Goal: Information Seeking & Learning: Find specific fact

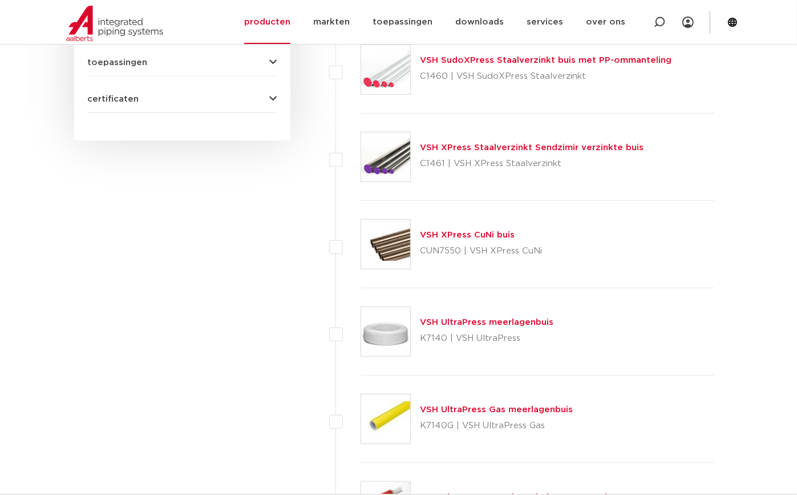
scroll to position [519, 0]
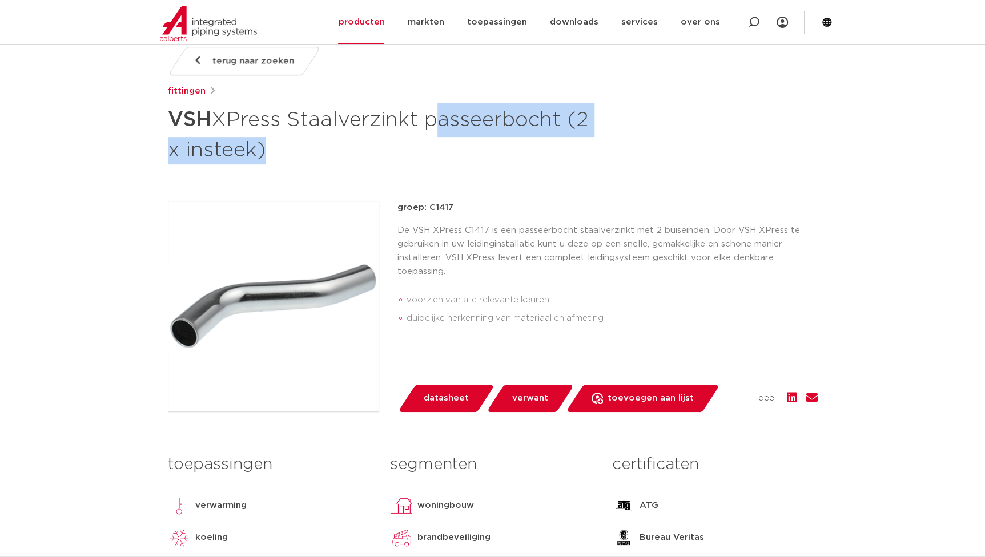
drag, startPoint x: 430, startPoint y: 117, endPoint x: 116, endPoint y: 174, distance: 319.0
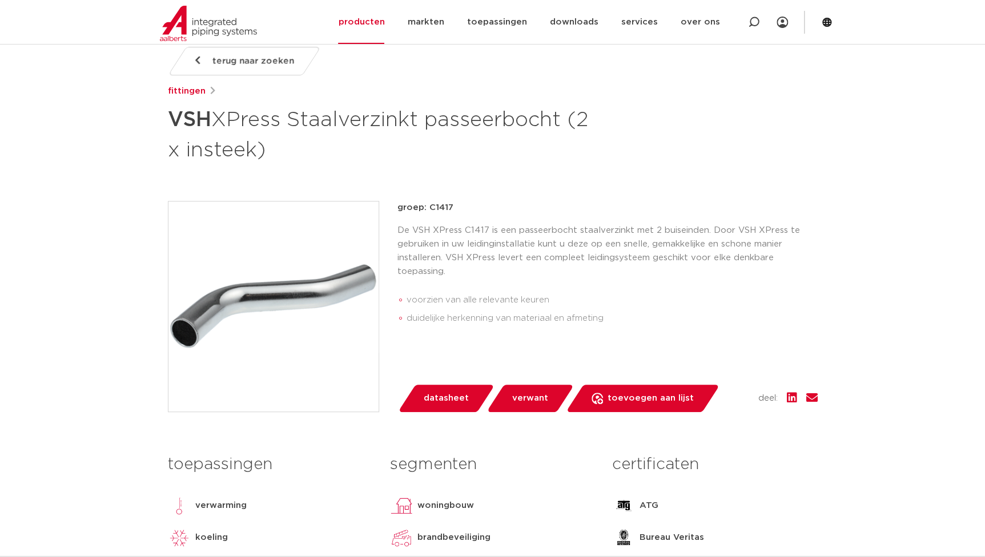
click at [552, 205] on p "groep: C1417" at bounding box center [607, 208] width 420 height 14
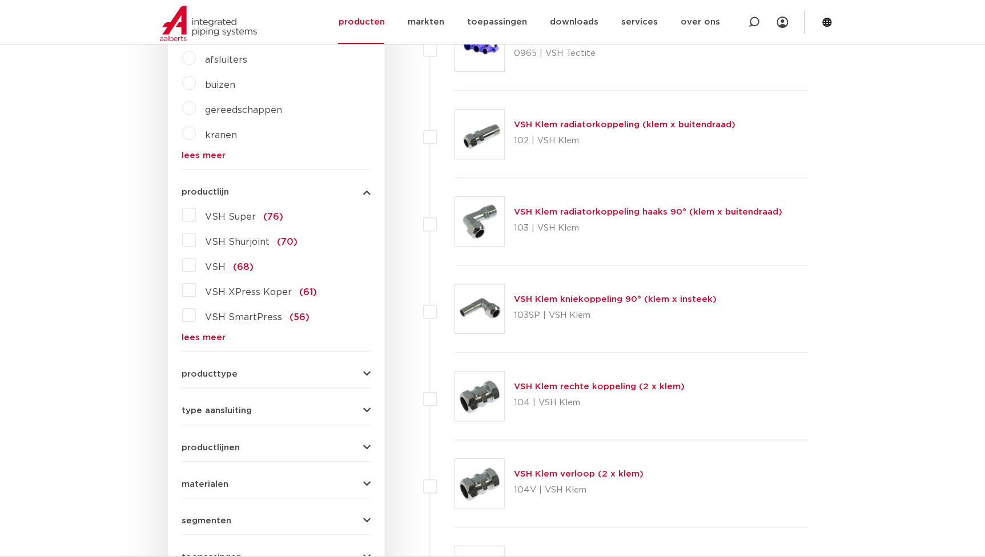
scroll to position [207, 0]
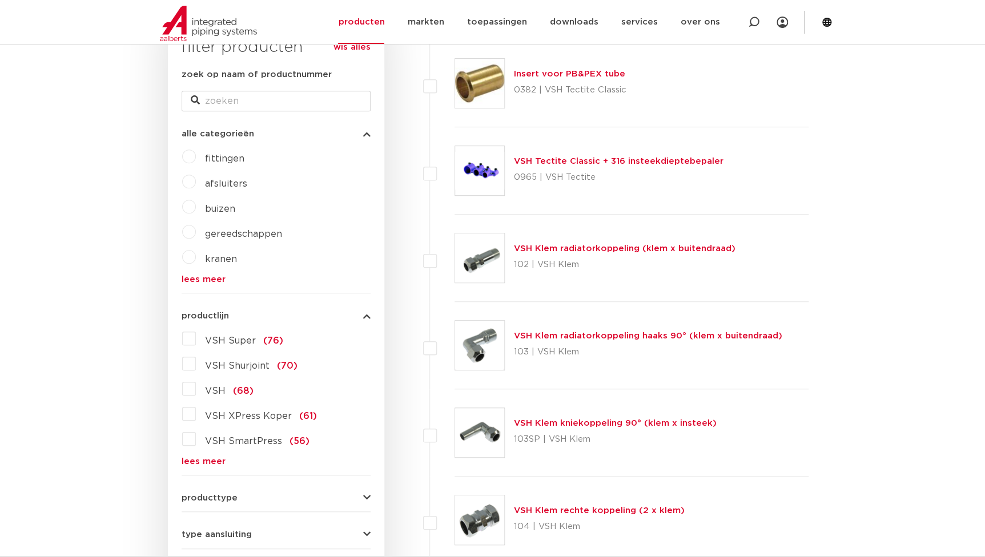
click at [265, 413] on span "VSH XPress Koper" at bounding box center [248, 415] width 87 height 9
click at [0, 0] on input "VSH XPress Koper (61)" at bounding box center [0, 0] width 0 height 0
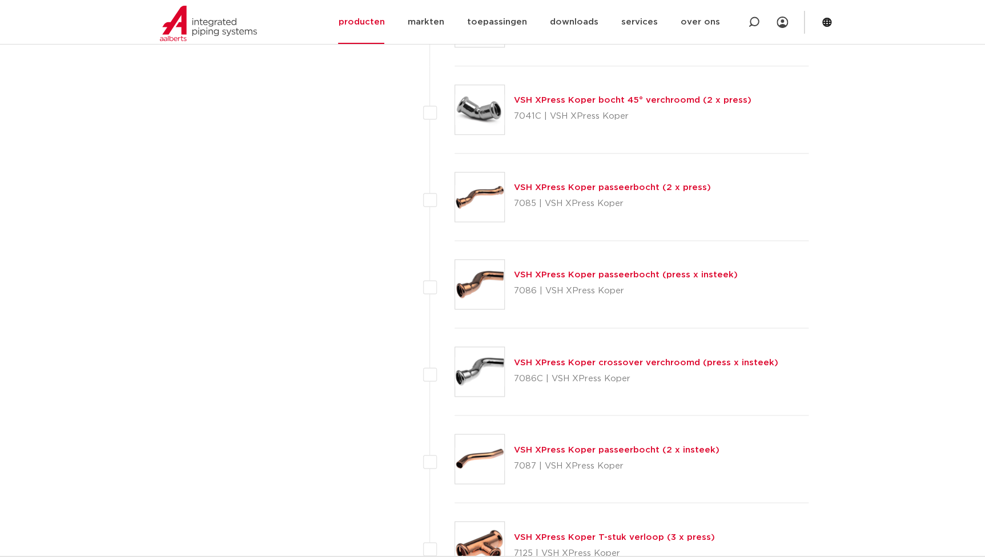
scroll to position [3112, 0]
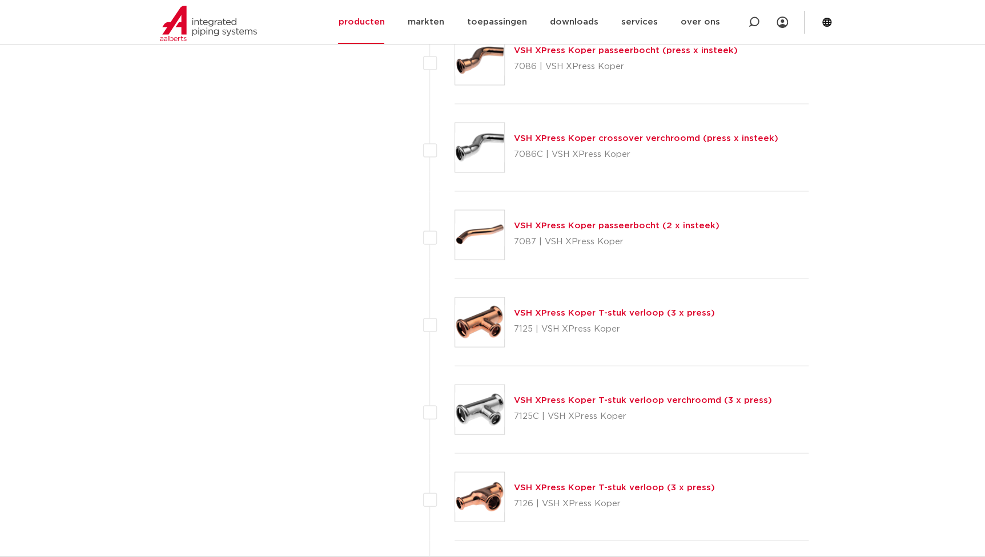
click at [557, 308] on link "VSH XPress Koper T-stuk verloop (3 x press)" at bounding box center [614, 312] width 201 height 9
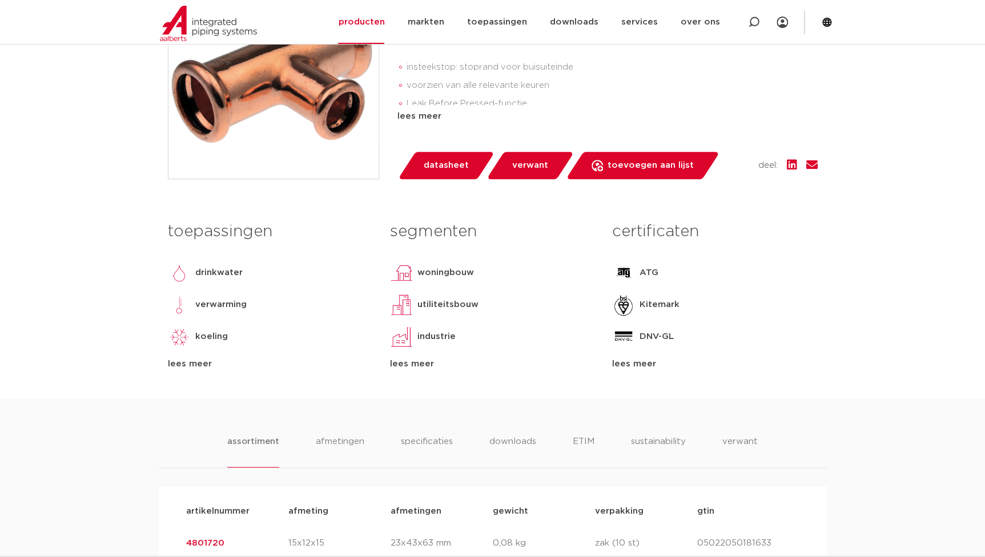
scroll to position [363, 0]
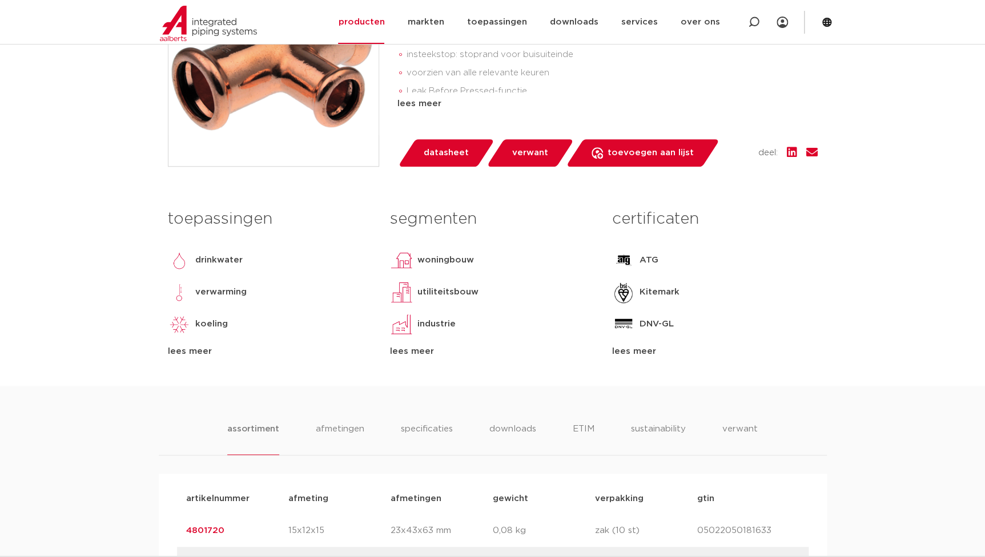
click at [398, 423] on ul "assortiment afmetingen specificaties downloads ETIM sustainability verwant" at bounding box center [492, 438] width 530 height 33
click at [449, 434] on li "specificaties" at bounding box center [426, 438] width 55 height 33
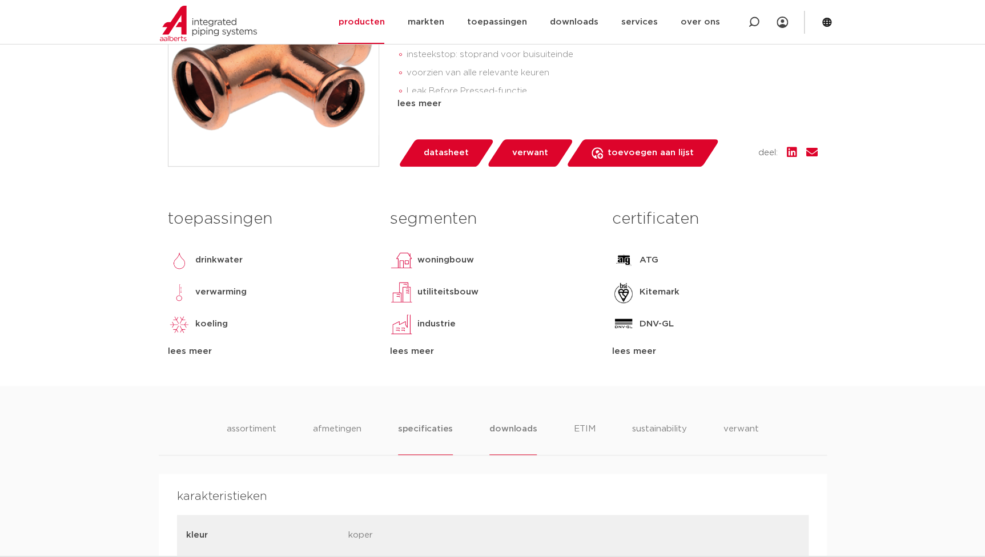
click at [510, 430] on li "downloads" at bounding box center [512, 438] width 47 height 33
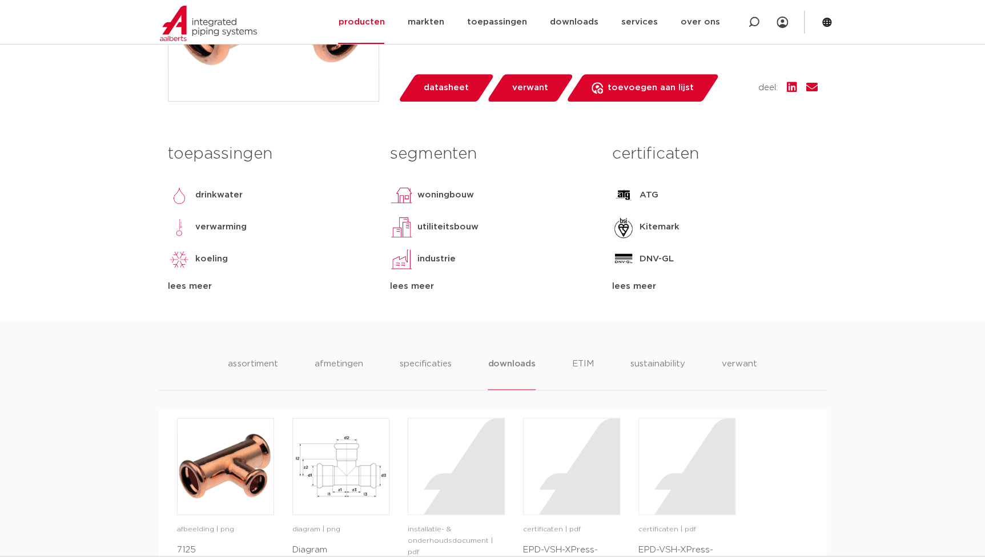
scroll to position [571, 0]
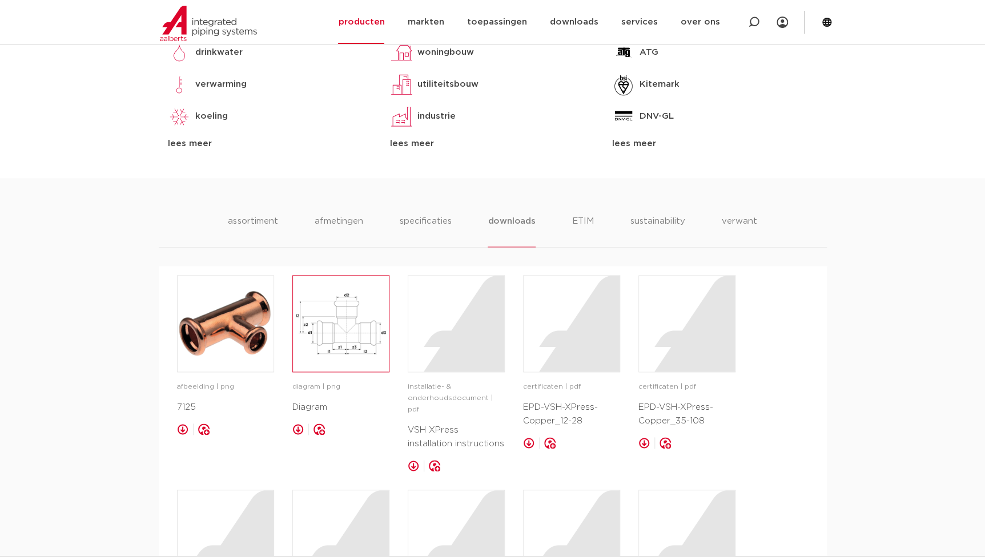
click at [370, 349] on img at bounding box center [341, 324] width 96 height 96
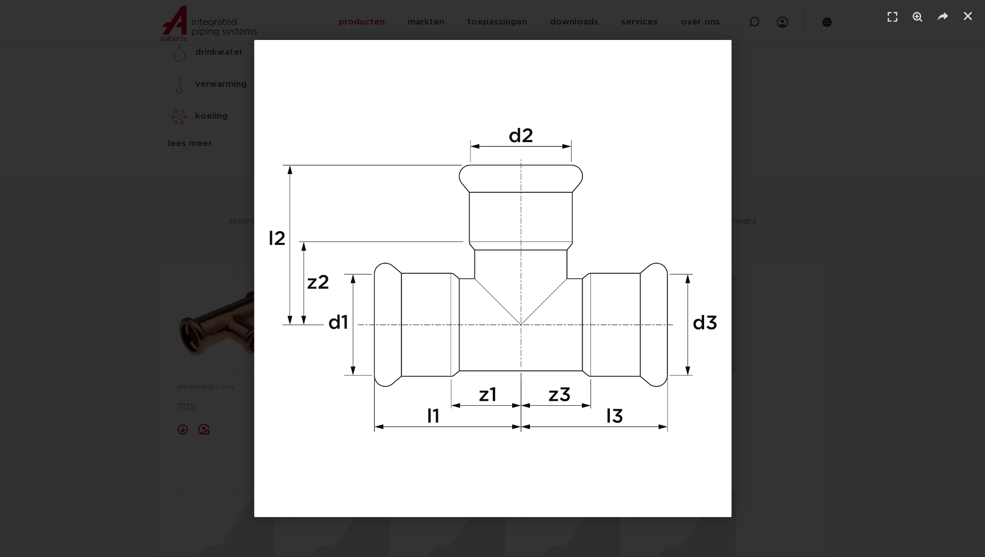
click at [145, 329] on div "1 / 1" at bounding box center [492, 278] width 905 height 477
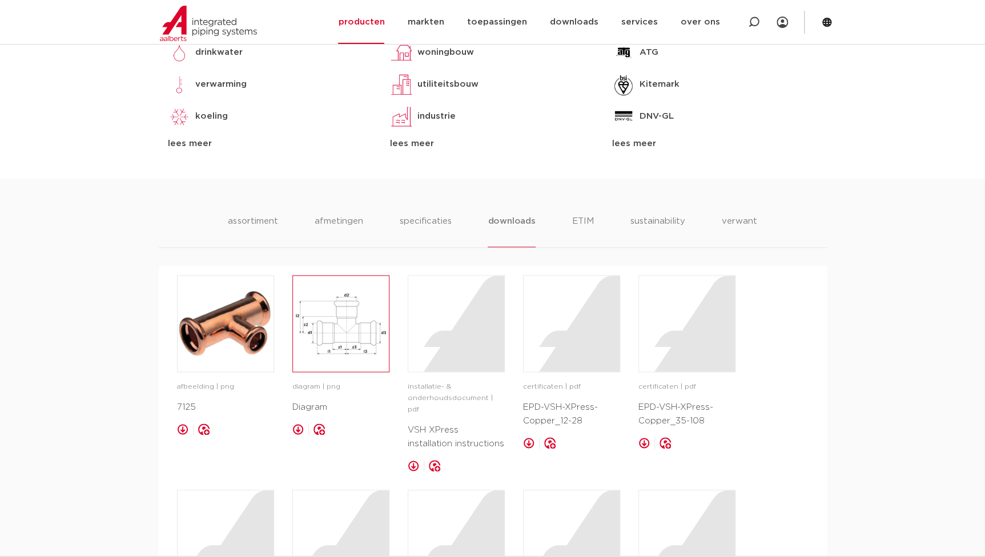
click at [314, 328] on img at bounding box center [341, 324] width 96 height 96
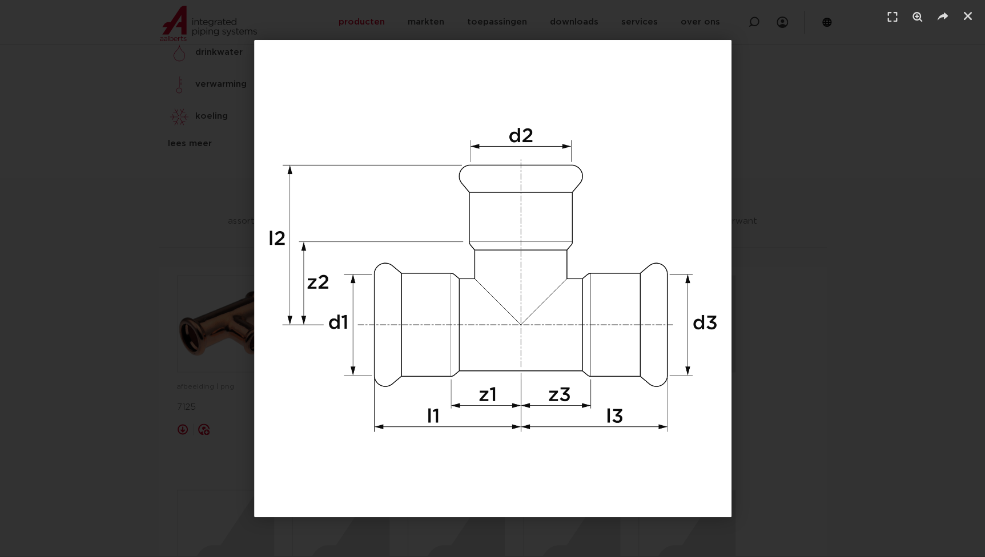
click at [474, 22] on header at bounding box center [492, 17] width 985 height 34
click at [969, 22] on link "Sluiten (Esc)" at bounding box center [967, 15] width 17 height 17
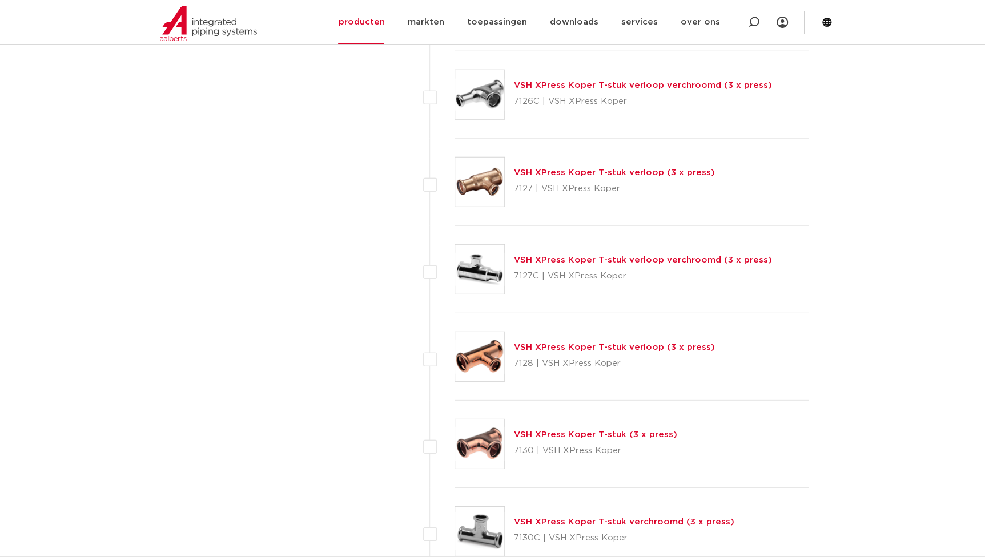
scroll to position [3630, 0]
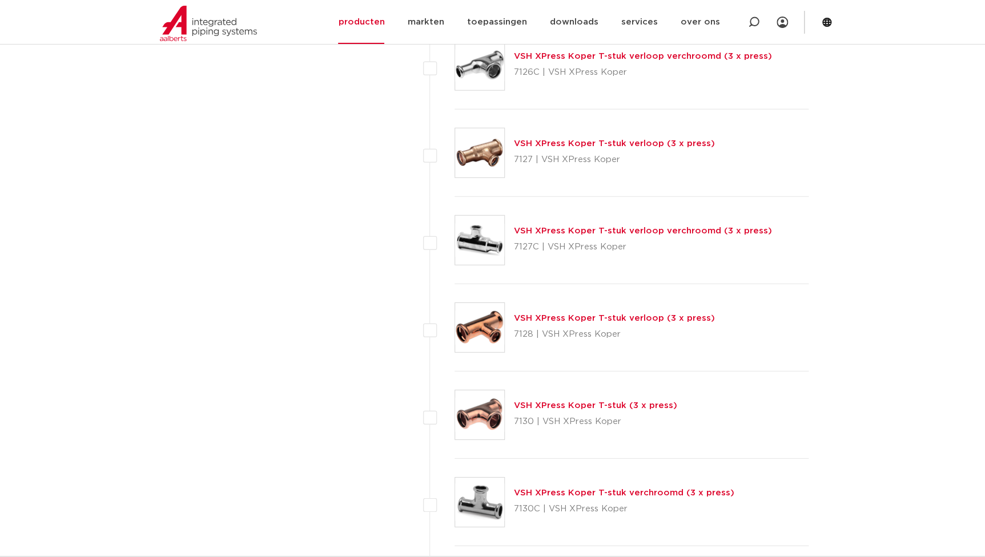
click at [560, 405] on link "VSH XPress Koper T-stuk (3 x press)" at bounding box center [595, 405] width 163 height 9
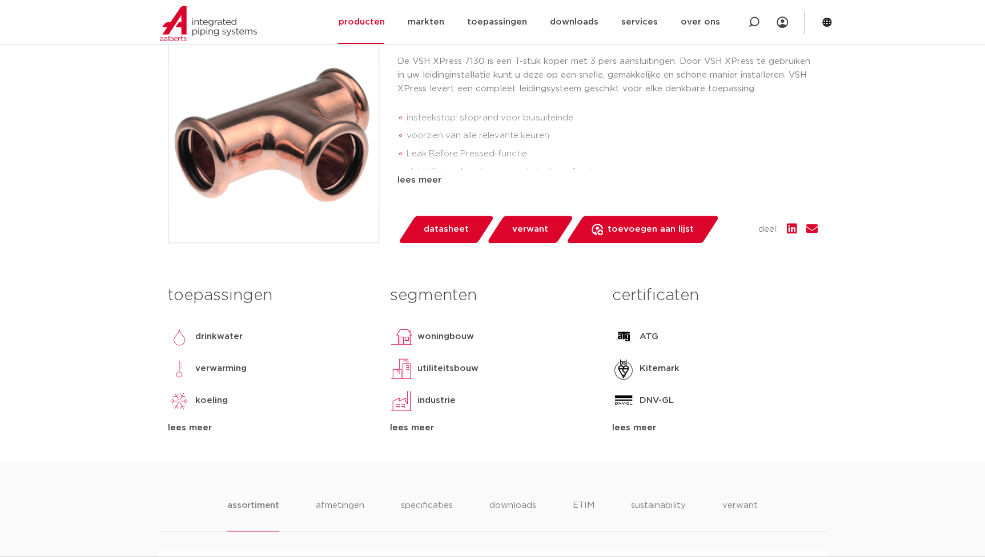
scroll to position [363, 0]
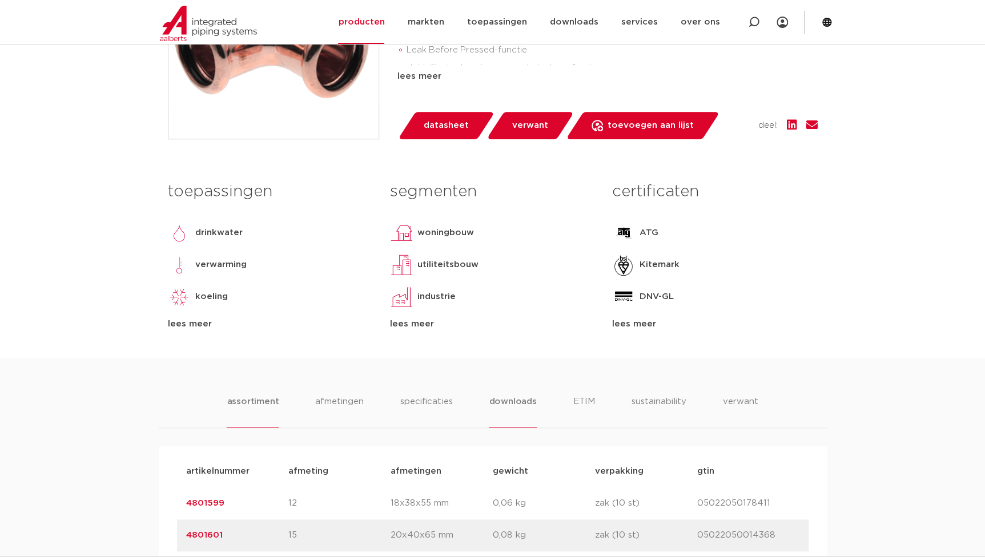
click at [530, 411] on li "downloads" at bounding box center [512, 411] width 47 height 33
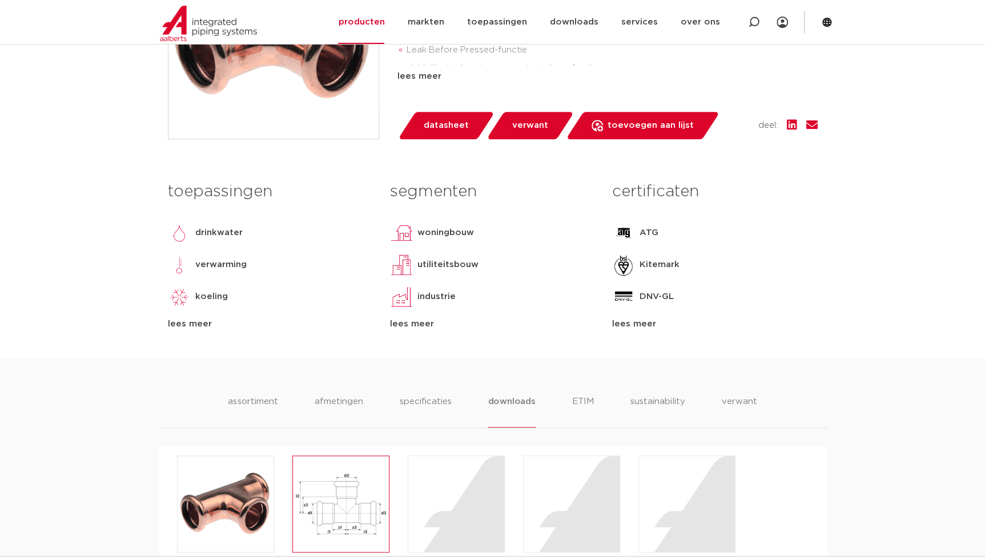
click at [371, 472] on img at bounding box center [341, 504] width 96 height 96
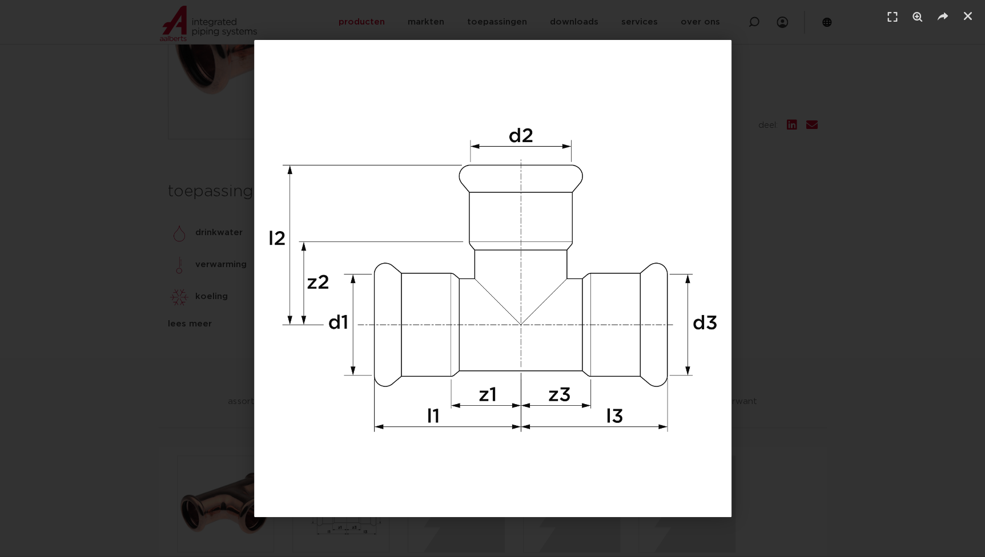
click at [243, 312] on div "1 / 1" at bounding box center [492, 278] width 905 height 477
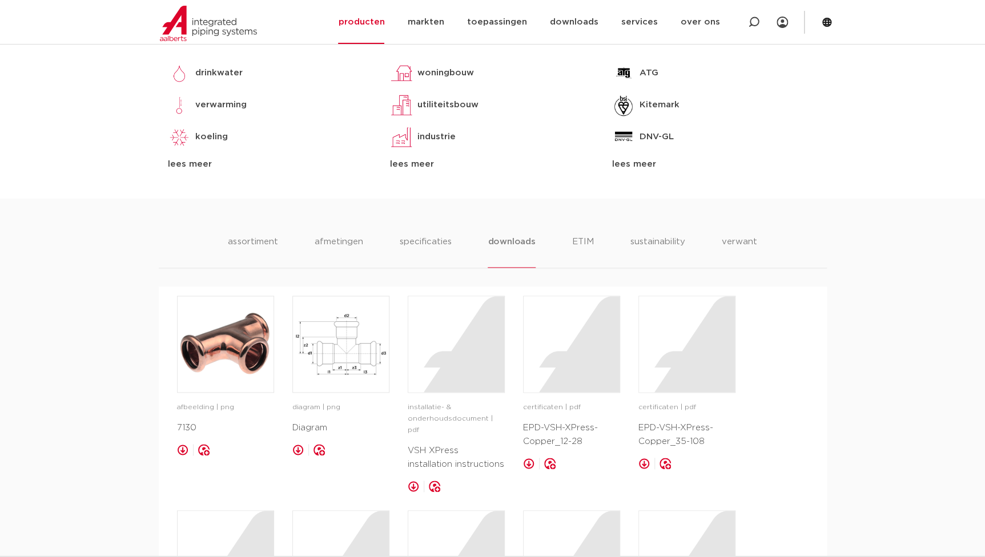
scroll to position [519, 0]
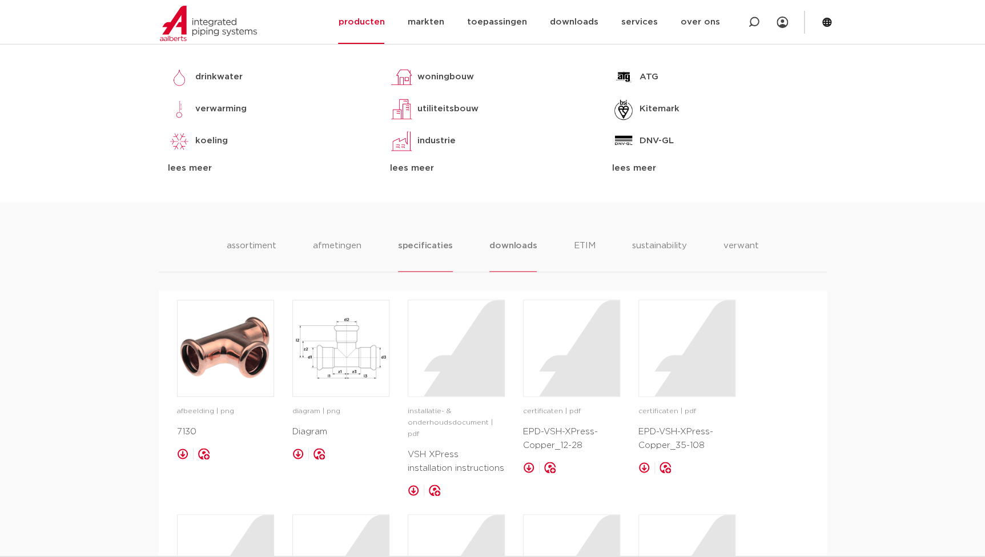
click at [421, 241] on li "specificaties" at bounding box center [425, 255] width 55 height 33
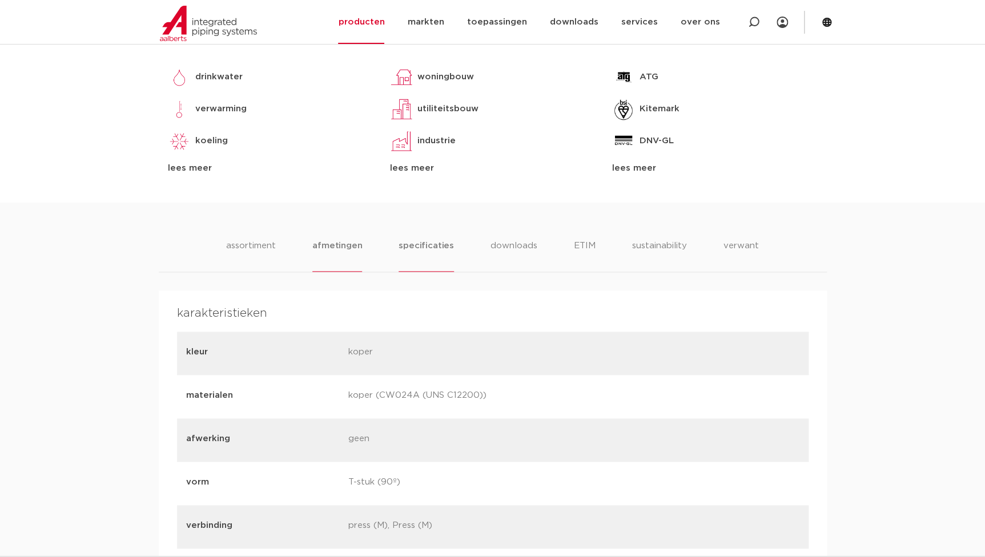
click at [341, 249] on li "afmetingen" at bounding box center [337, 255] width 50 height 33
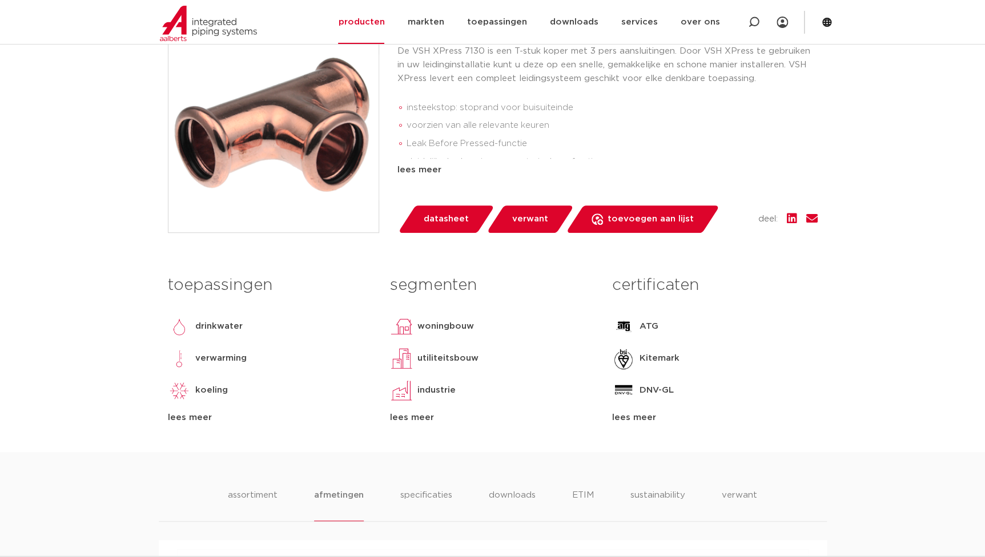
scroll to position [207, 0]
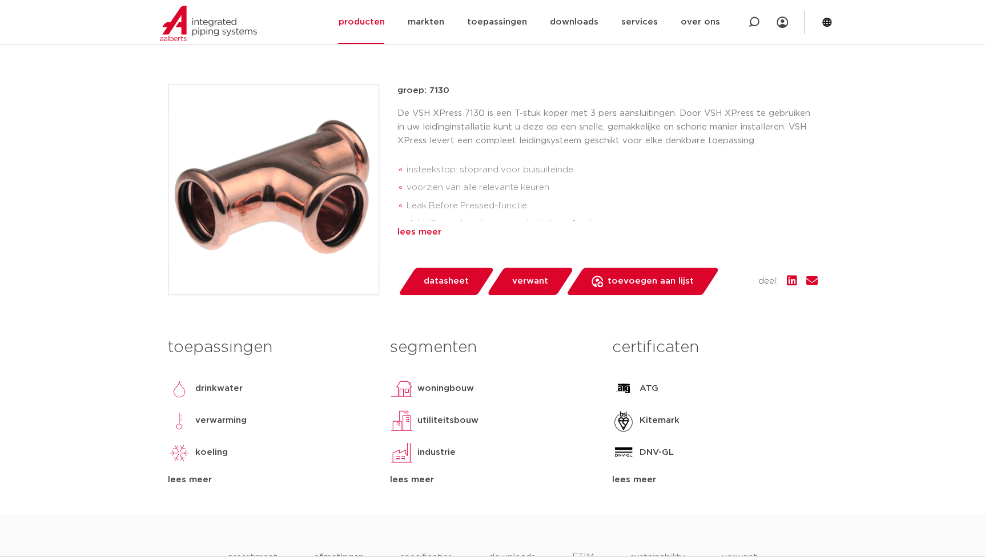
click at [411, 233] on div "lees meer" at bounding box center [607, 232] width 420 height 14
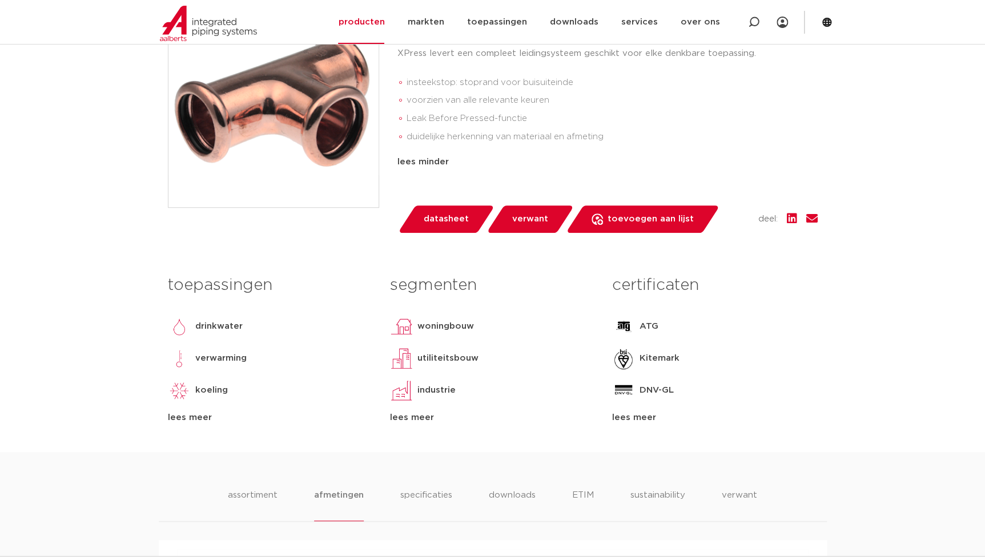
scroll to position [363, 0]
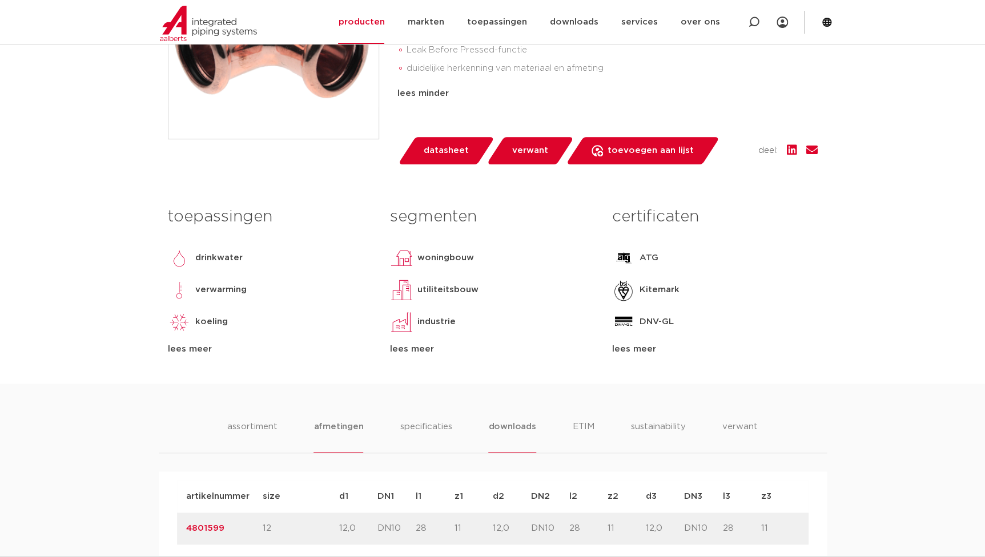
click at [510, 423] on li "downloads" at bounding box center [511, 436] width 47 height 33
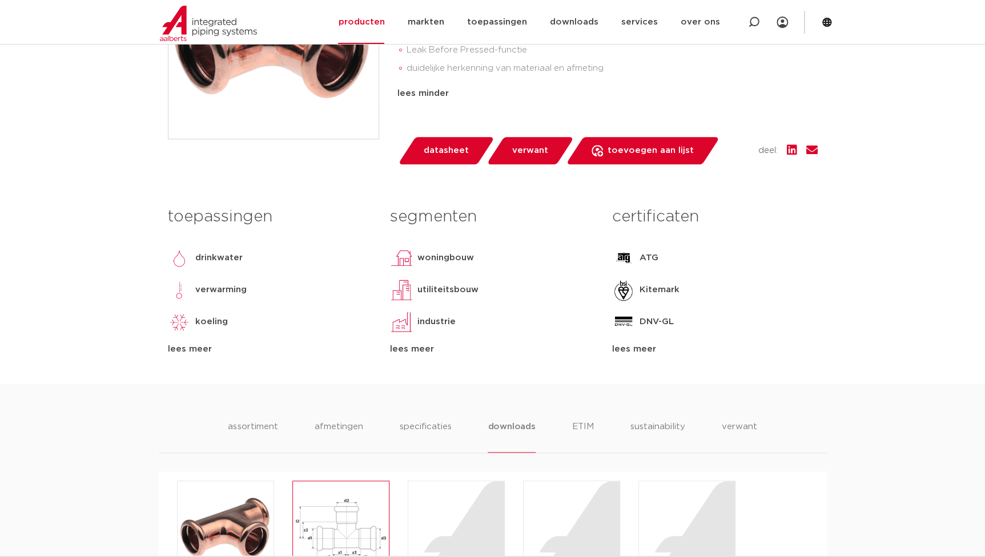
click at [353, 485] on img at bounding box center [341, 529] width 96 height 96
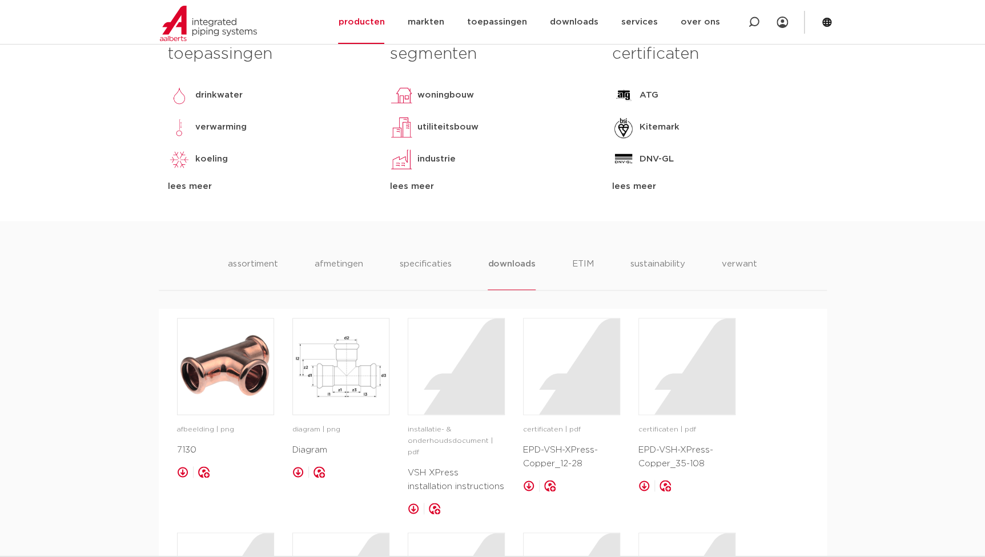
scroll to position [726, 0]
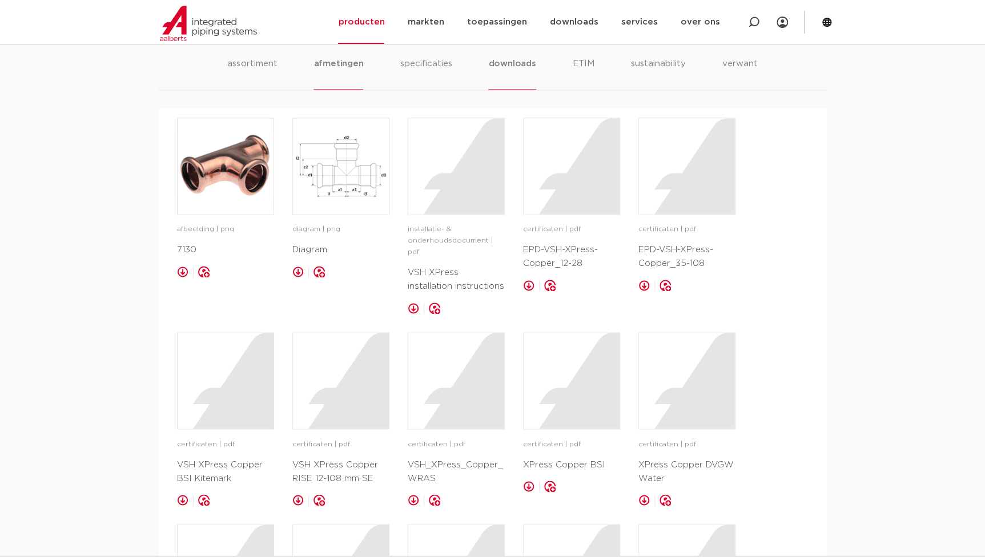
click at [355, 70] on li "afmetingen" at bounding box center [338, 73] width 50 height 33
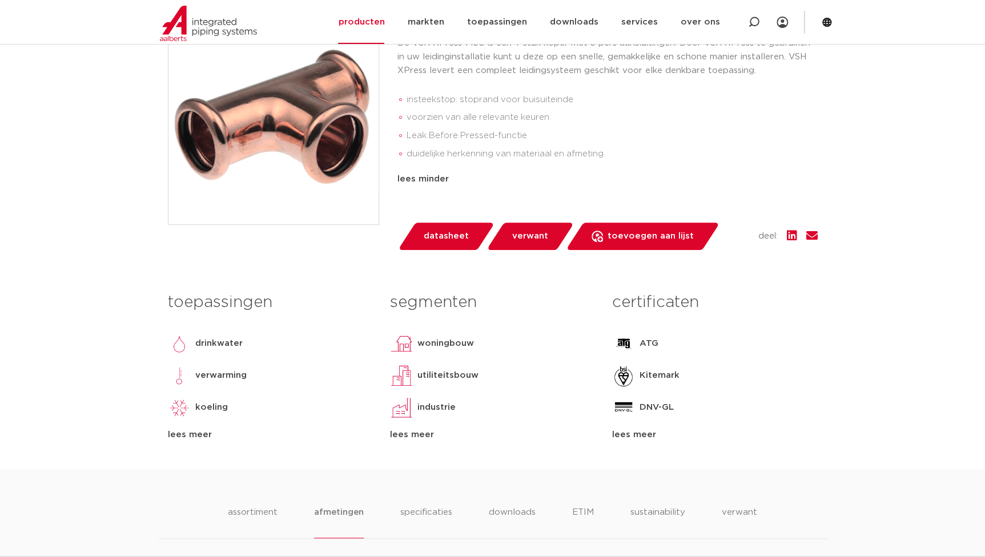
scroll to position [155, 0]
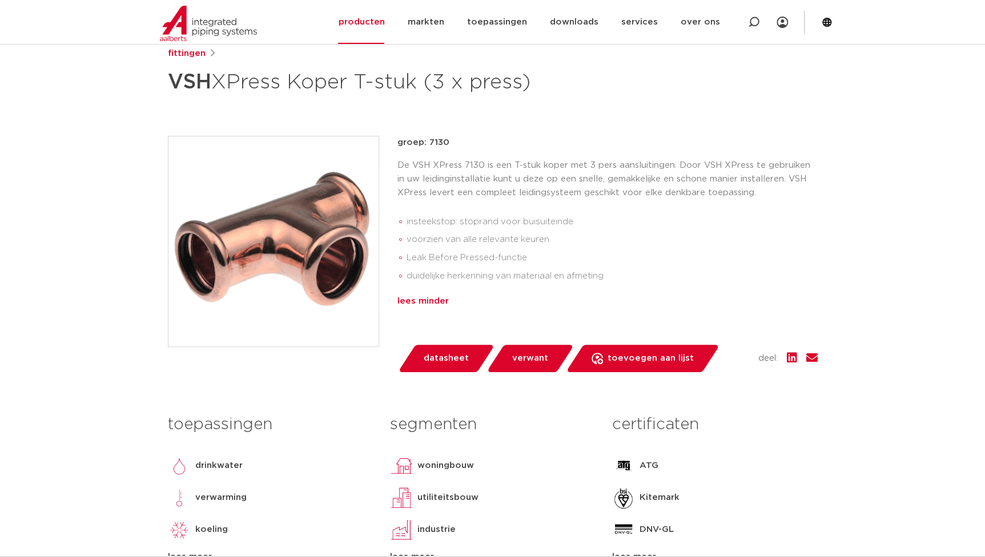
click at [423, 301] on div "lees minder" at bounding box center [607, 301] width 420 height 14
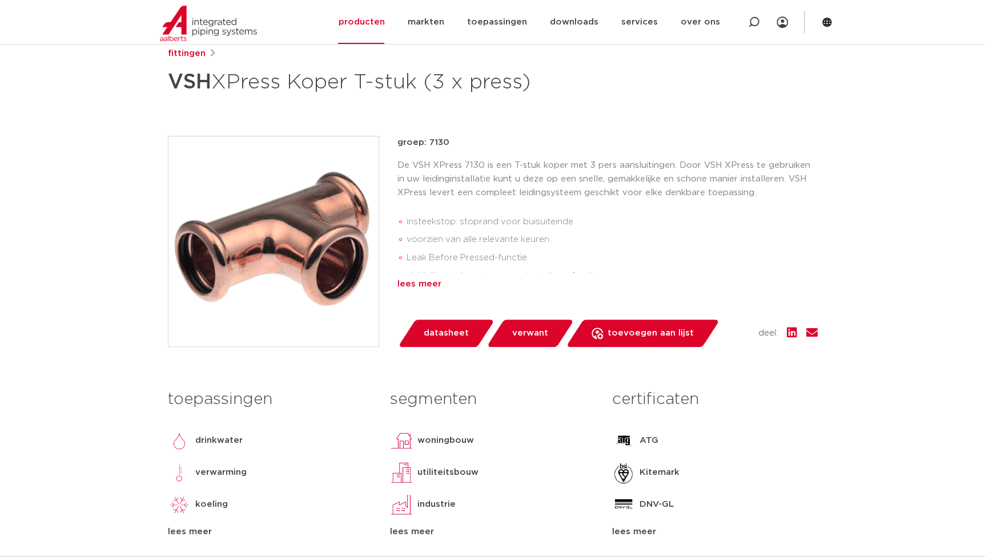
click at [419, 284] on div "lees meer" at bounding box center [607, 284] width 420 height 14
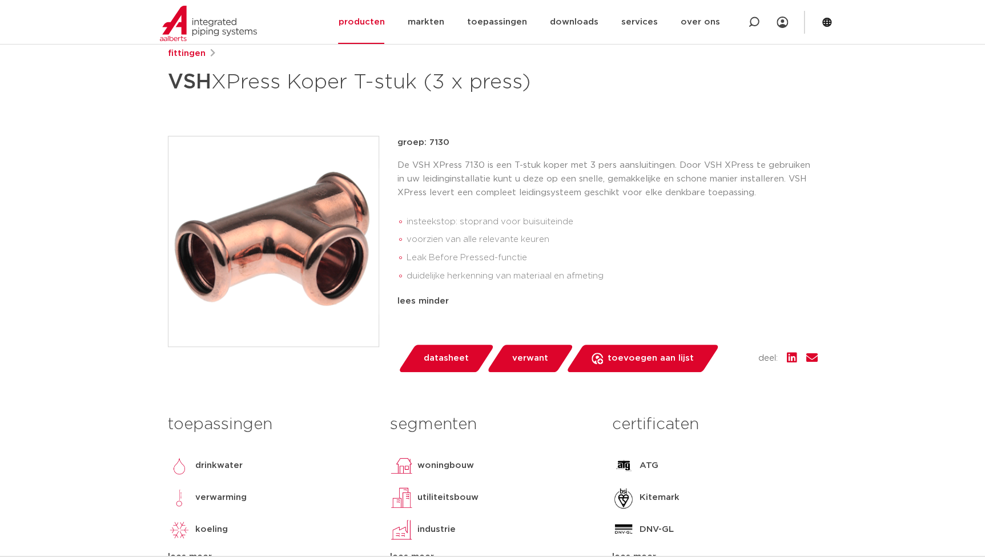
click at [689, 310] on div "groep: 7130 De VSH XPress 7130 is een T-stuk koper met 3 pers aansluitingen. Do…" at bounding box center [607, 240] width 420 height 209
click at [334, 294] on img at bounding box center [273, 241] width 210 height 210
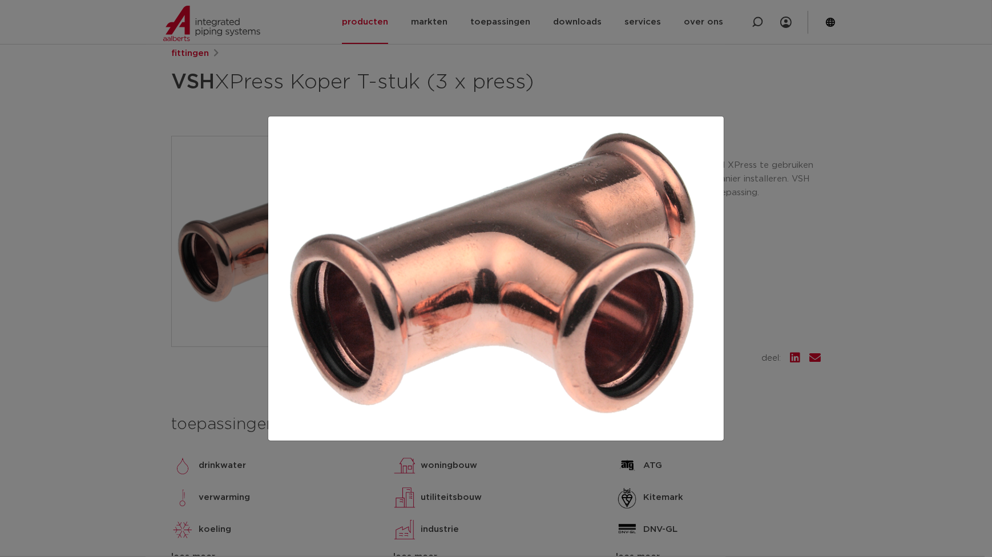
click at [921, 326] on div at bounding box center [496, 278] width 992 height 557
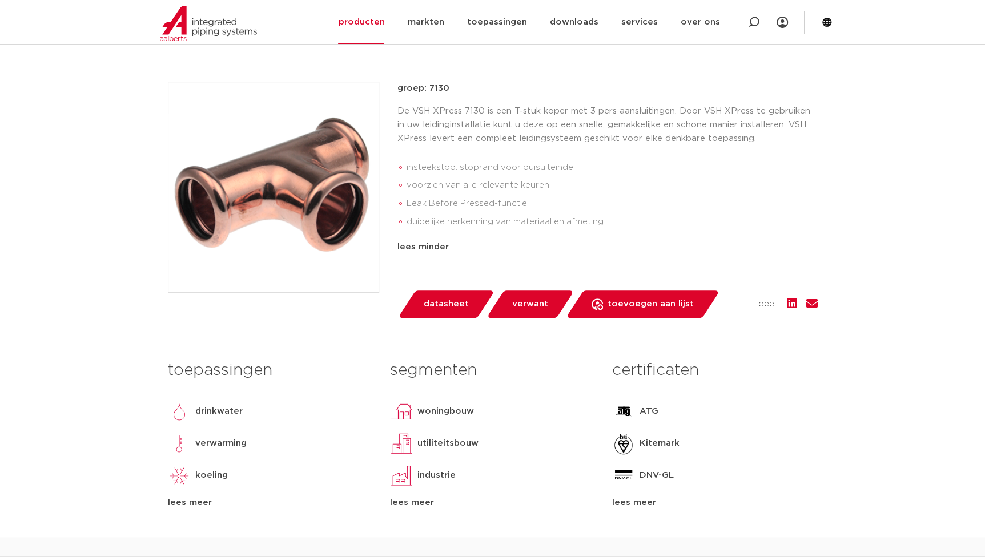
scroll to position [415, 0]
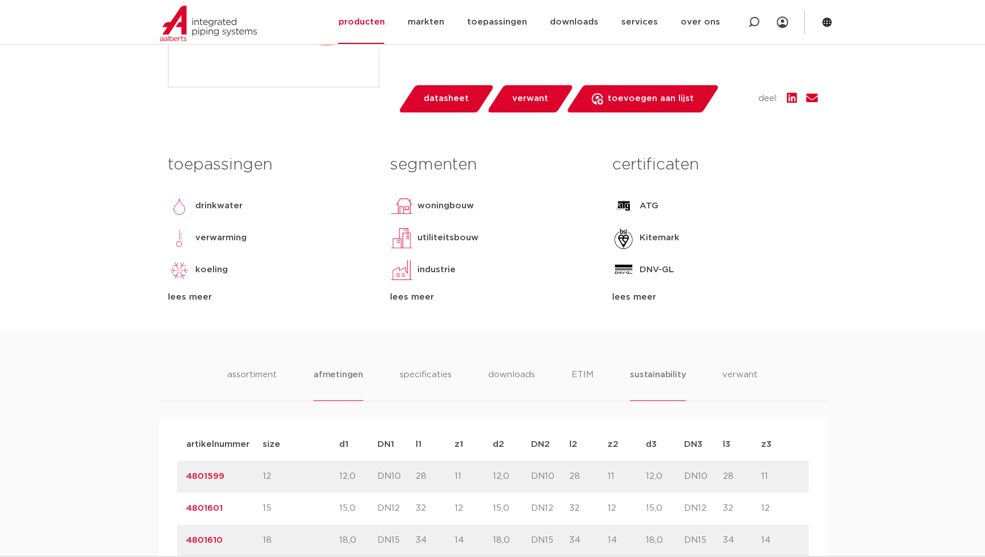
click at [651, 373] on li "sustainability" at bounding box center [658, 384] width 56 height 33
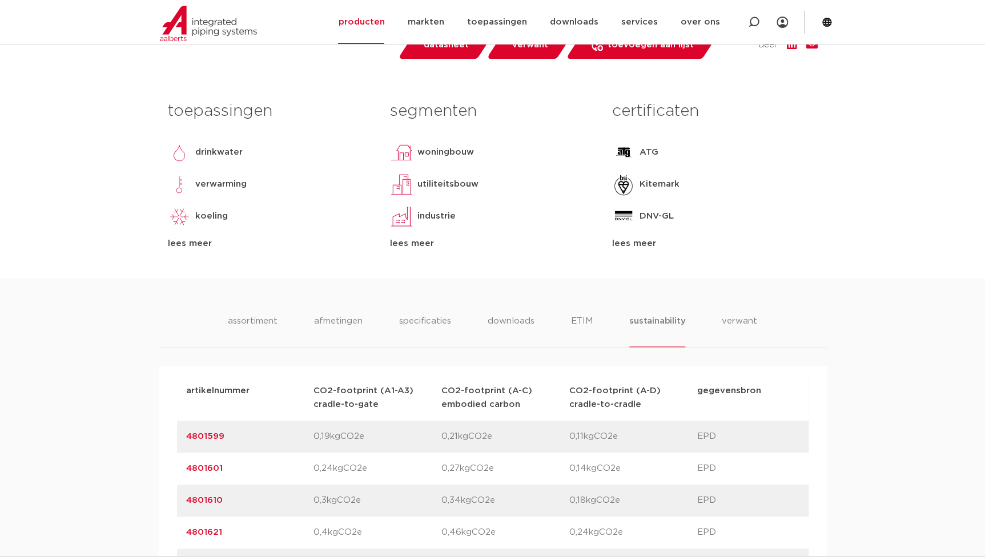
scroll to position [622, 0]
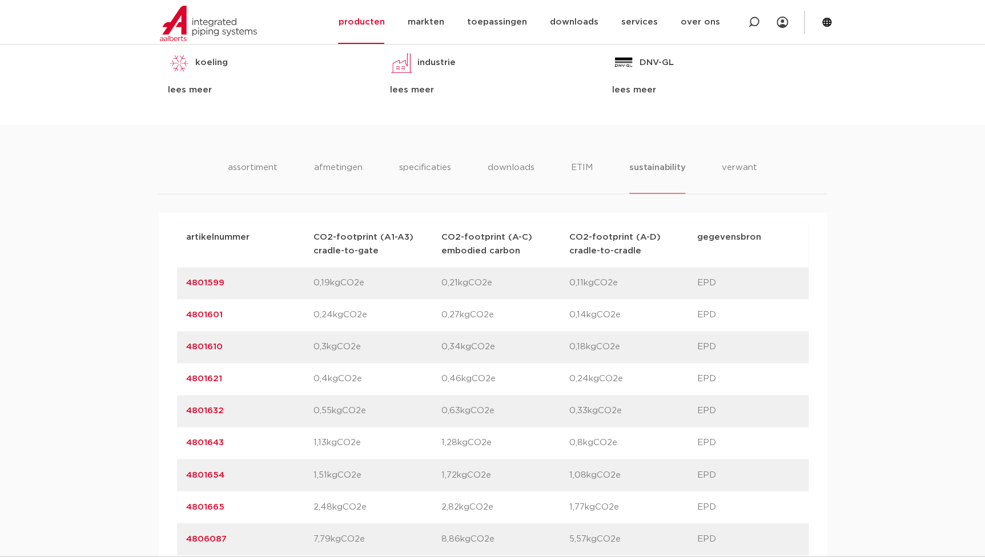
drag, startPoint x: 703, startPoint y: 285, endPoint x: 686, endPoint y: 283, distance: 17.3
click at [686, 283] on div "artikelnummer 4801599 CO2-footprint (A1-A3) cradle-to-gate 0,19kgCO2e CO2-footp…" at bounding box center [492, 283] width 631 height 32
copy p "EPD"
click at [747, 12] on div at bounding box center [754, 22] width 46 height 44
click at [751, 18] on icon at bounding box center [755, 24] width 16 height 16
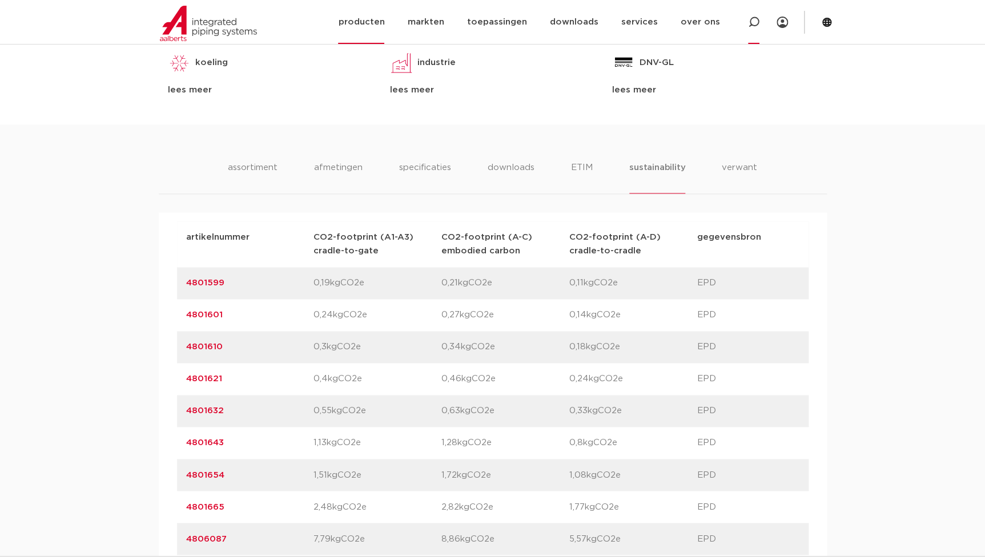
click at [749, 18] on icon at bounding box center [753, 22] width 11 height 11
paste input "6202328"
type input "6202328"
click button "Zoeken" at bounding box center [0, 0] width 0 height 0
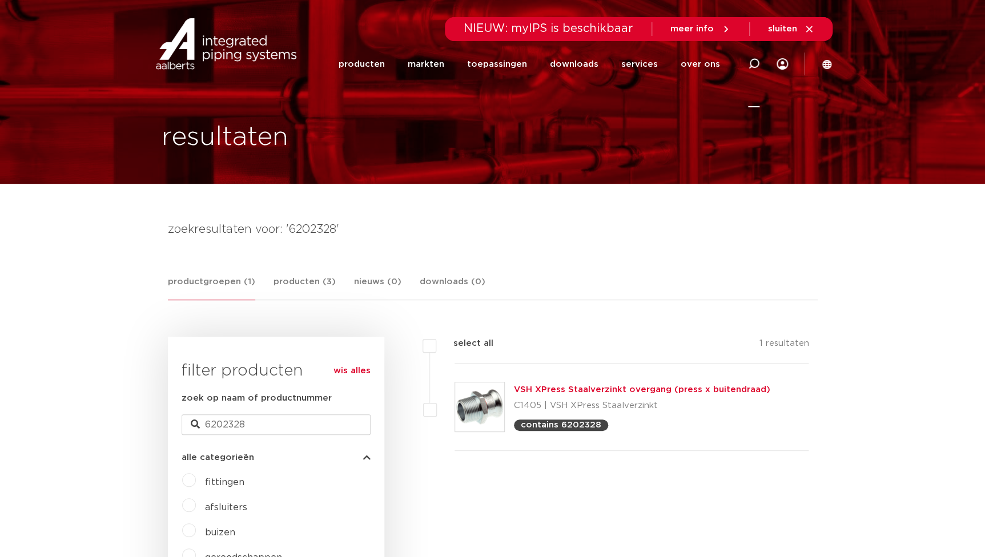
click at [755, 72] on div at bounding box center [753, 64] width 11 height 87
click at [753, 63] on icon at bounding box center [753, 63] width 11 height 11
click at [748, 59] on icon at bounding box center [753, 63] width 11 height 11
click at [748, 53] on div at bounding box center [753, 64] width 11 height 87
drag, startPoint x: 714, startPoint y: 256, endPoint x: 747, endPoint y: 216, distance: 51.4
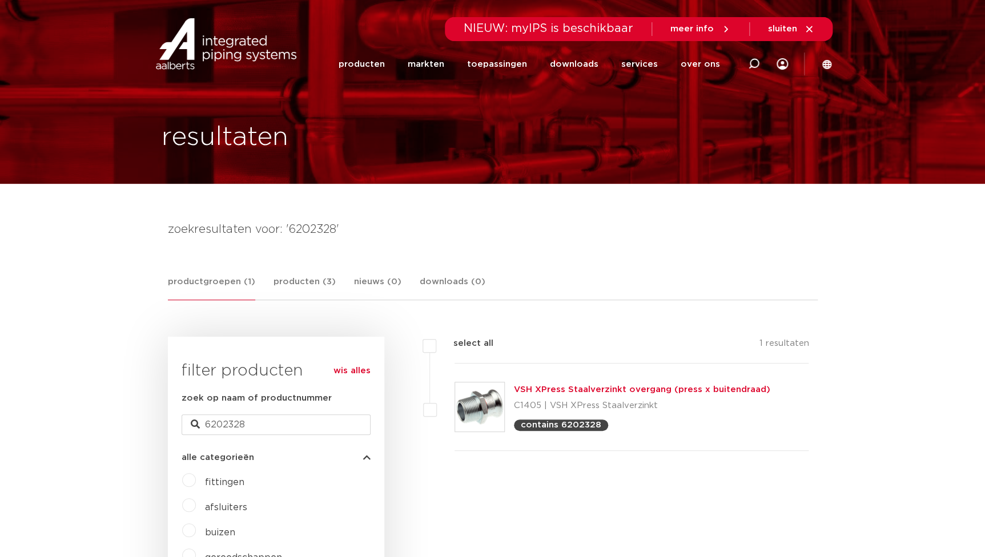
drag, startPoint x: 747, startPoint y: 216, endPoint x: 747, endPoint y: 59, distance: 157.0
click at [747, 59] on div at bounding box center [754, 64] width 46 height 87
click at [745, 64] on div at bounding box center [754, 64] width 46 height 87
click at [752, 67] on icon at bounding box center [753, 63] width 11 height 11
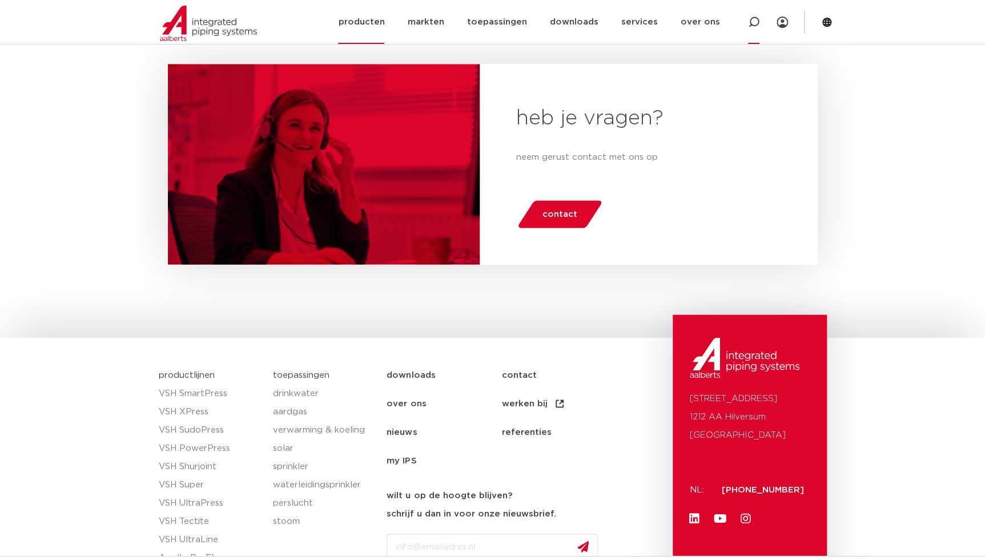
scroll to position [1035, 0]
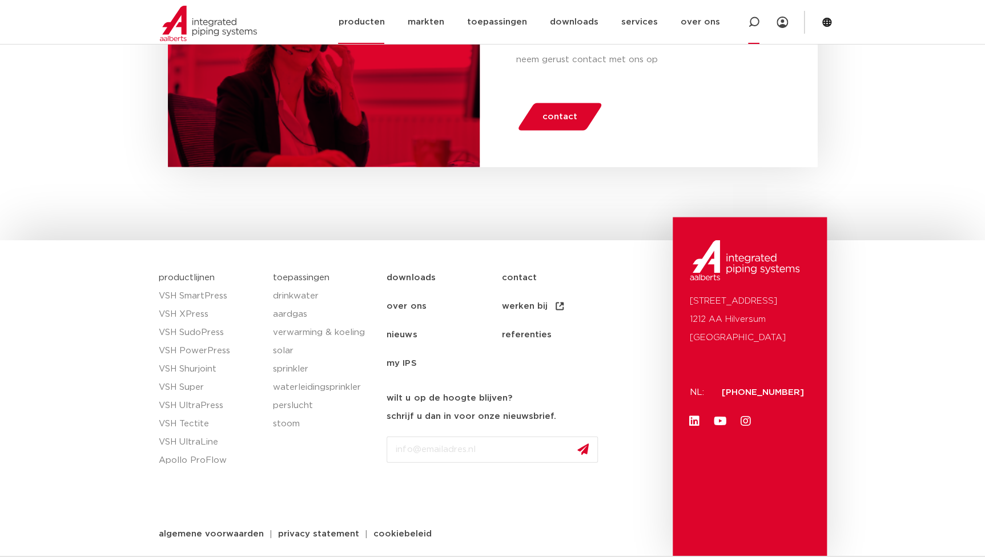
click at [756, 25] on icon at bounding box center [754, 22] width 14 height 14
paste input "0846881"
type input "0846881"
click button "Zoeken" at bounding box center [0, 0] width 0 height 0
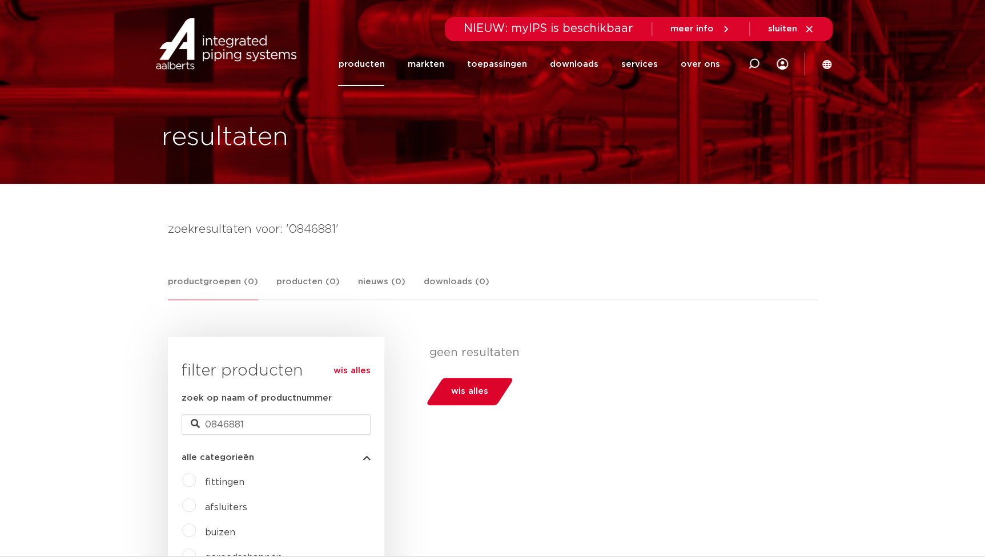
click at [744, 57] on div at bounding box center [754, 64] width 46 height 87
paste input "C1428"
type input "C1428"
click button "Zoeken" at bounding box center [0, 0] width 0 height 0
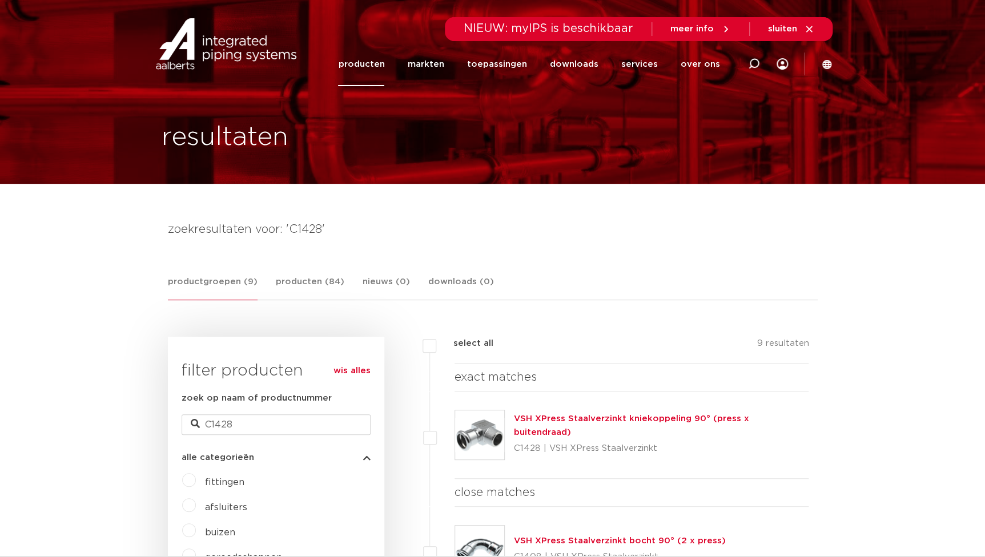
click at [604, 426] on link "VSH XPress Staalverzinkt kniekoppeling 90° (press x buitendraad)" at bounding box center [631, 425] width 235 height 22
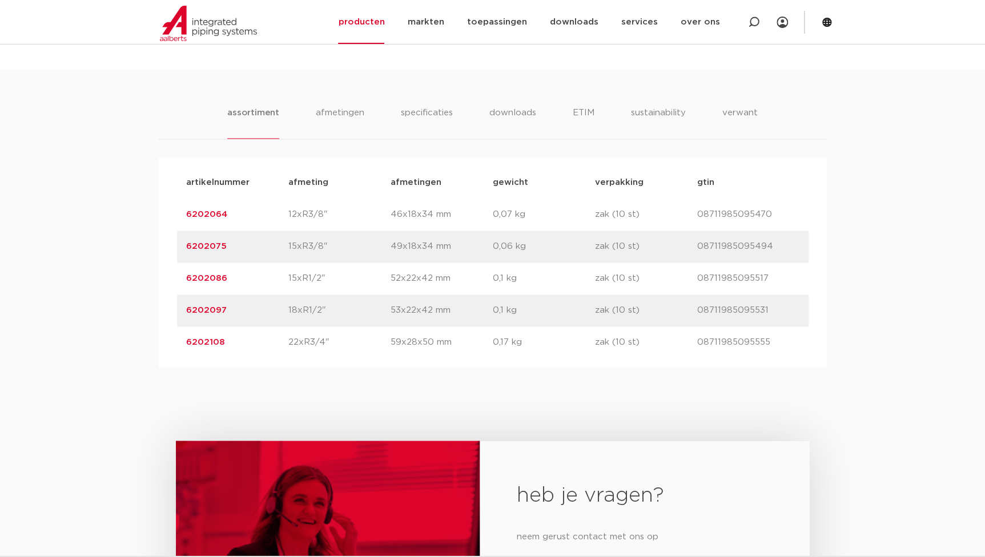
scroll to position [726, 0]
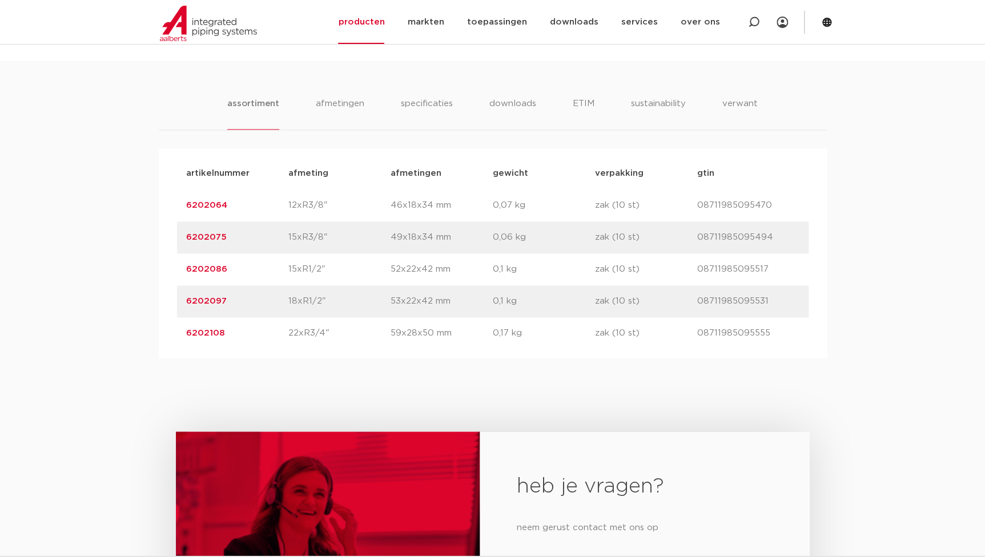
drag, startPoint x: 229, startPoint y: 332, endPoint x: 151, endPoint y: 331, distance: 78.2
click at [151, 331] on div "assortiment afmetingen specificaties downloads ETIM sustainability verwant asso…" at bounding box center [492, 209] width 985 height 298
copy link "6202108"
click at [576, 411] on div "heb je vragen? neem gerust contact met ons op contact" at bounding box center [492, 543] width 985 height 370
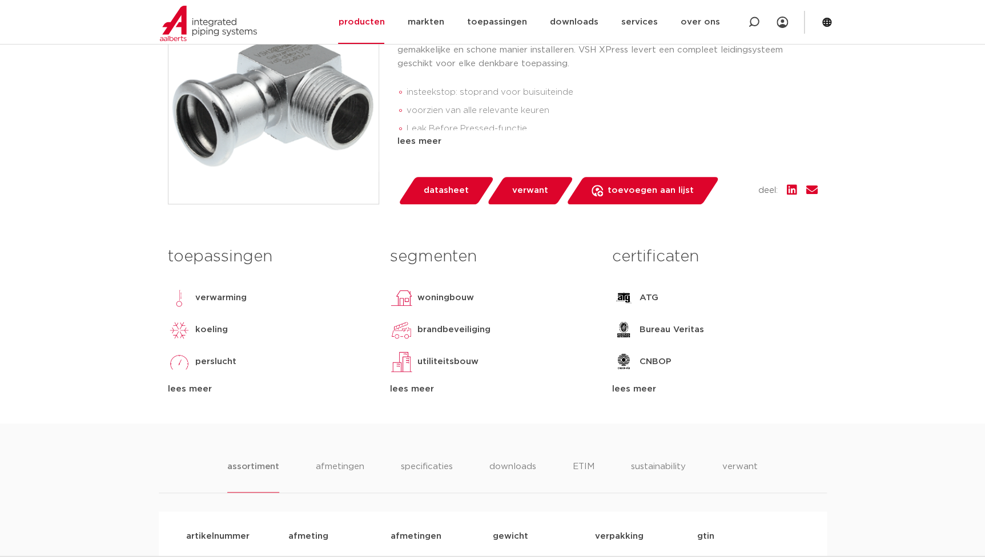
scroll to position [207, 0]
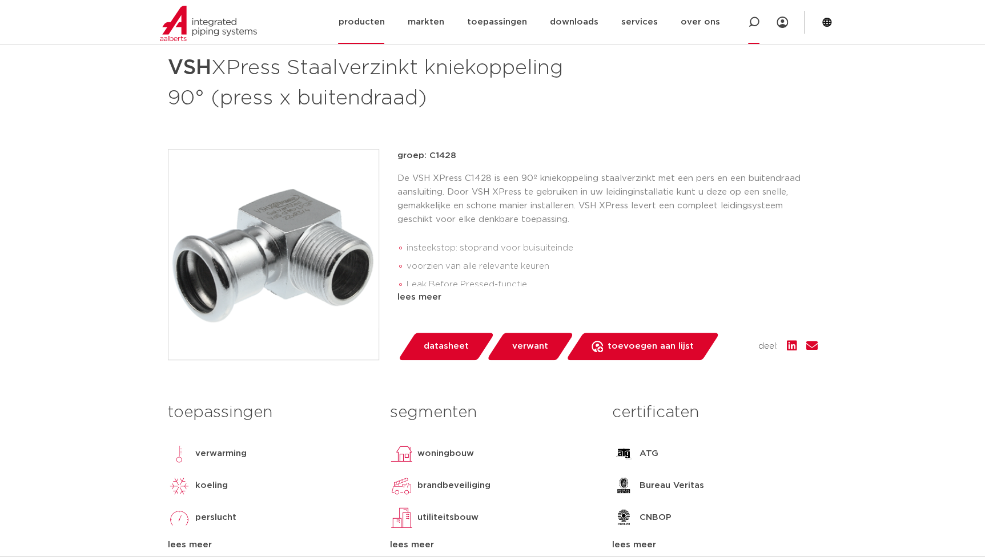
click at [753, 21] on icon at bounding box center [753, 22] width 11 height 11
paste input "R2401"
type input "R2401"
click button "Zoeken" at bounding box center [0, 0] width 0 height 0
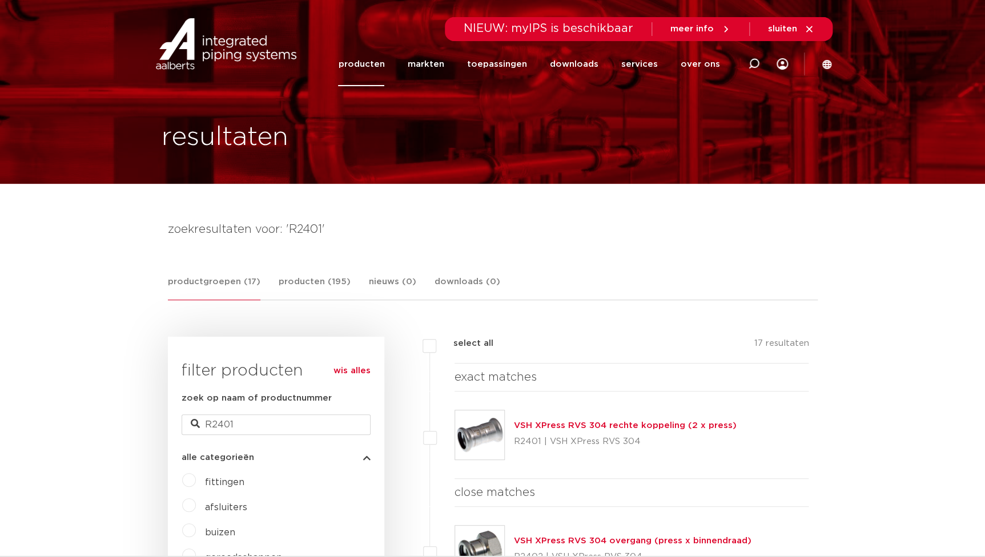
click at [591, 428] on link "VSH XPress RVS 304 rechte koppeling (2 x press)" at bounding box center [625, 425] width 223 height 9
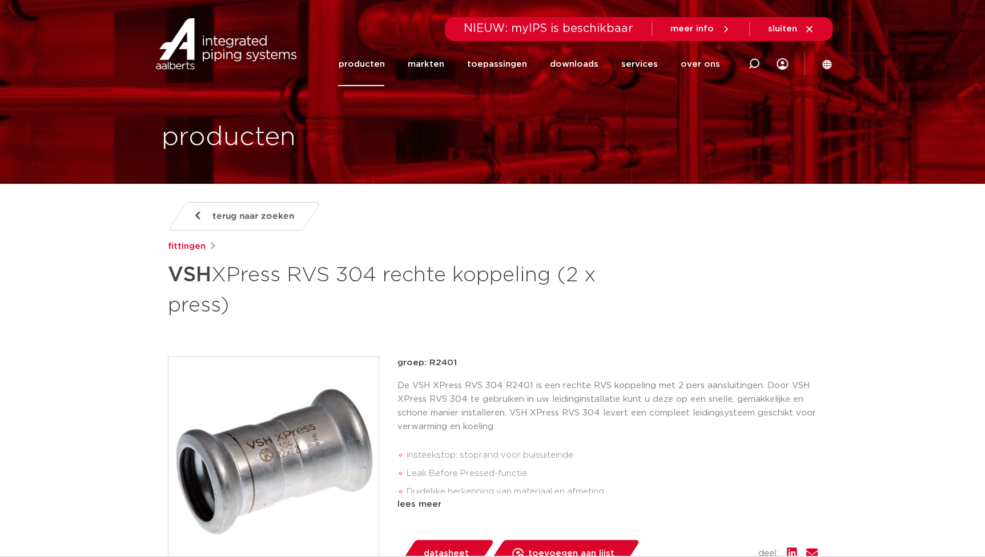
click at [634, 437] on div "De VSH XPress RVS 304 R2401 is een rechte RVS koppeling met 2 pers aansluitinge…" at bounding box center [607, 436] width 420 height 114
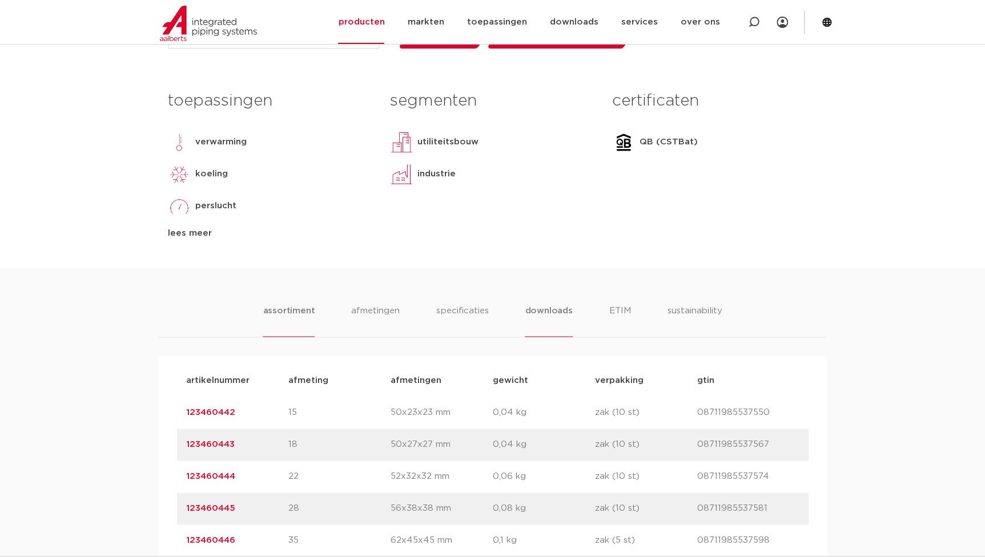
click at [544, 310] on li "downloads" at bounding box center [548, 320] width 47 height 33
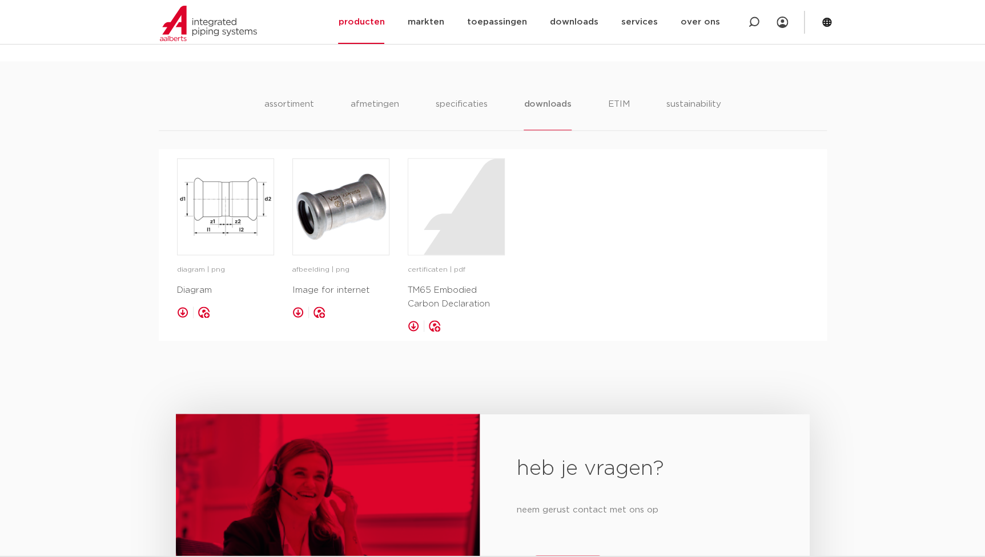
scroll to position [726, 0]
click at [628, 108] on ul "assortiment afmetingen specificaties downloads ETIM sustainability" at bounding box center [492, 113] width 457 height 33
click at [622, 104] on li "ETIM" at bounding box center [618, 113] width 21 height 33
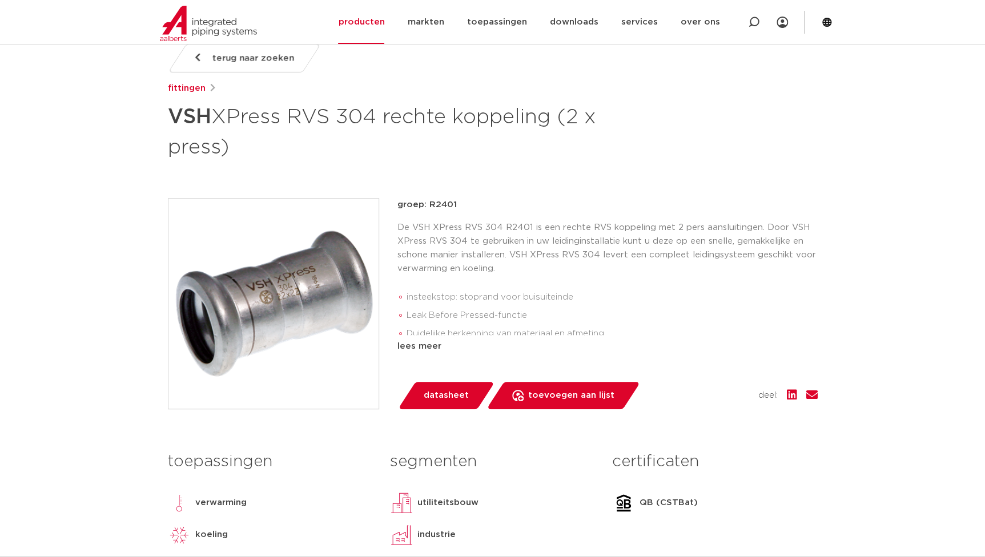
scroll to position [155, 0]
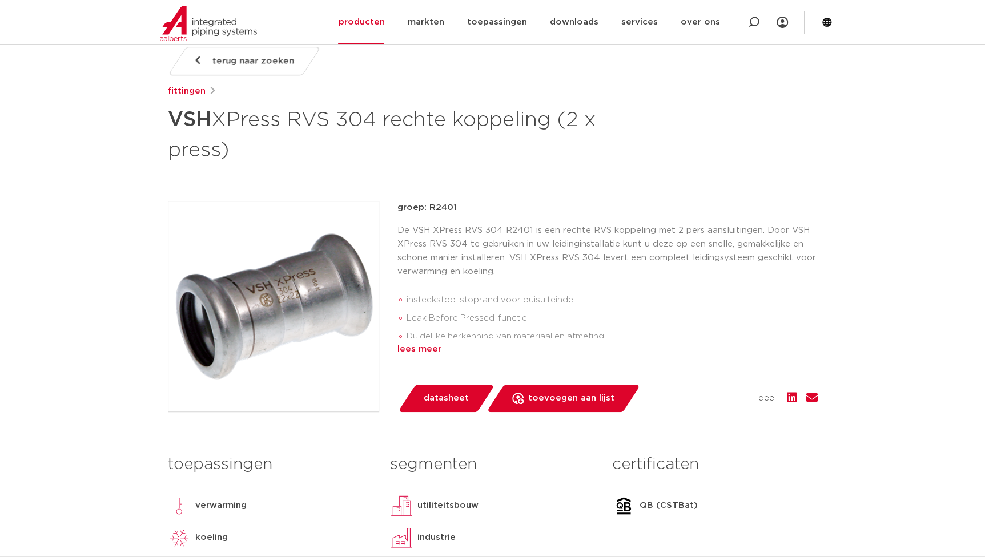
click at [413, 351] on div "lees meer" at bounding box center [607, 349] width 420 height 14
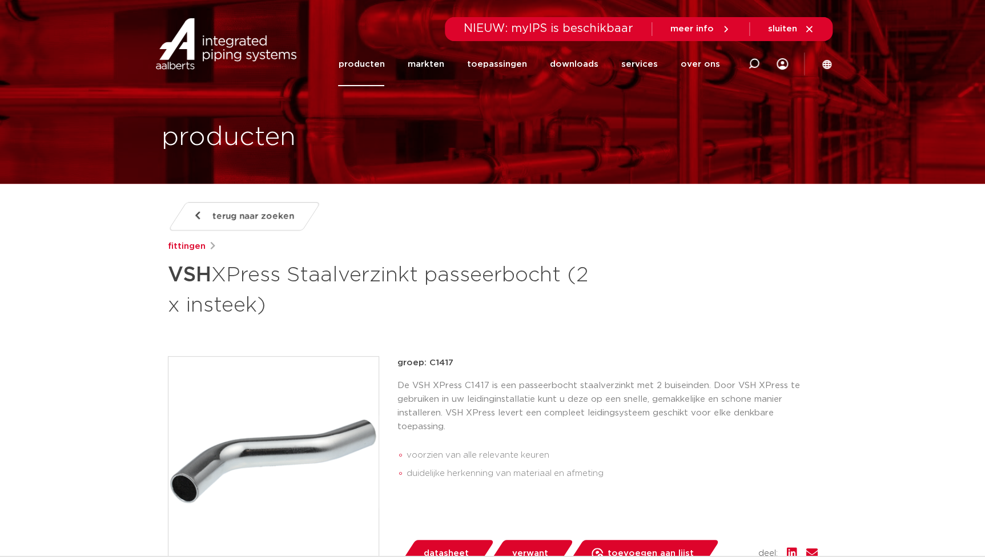
click at [445, 357] on p "groep: C1417" at bounding box center [607, 363] width 420 height 14
click at [287, 305] on h1 "VSH XPress Staalverzinkt passeerbocht (2 x insteek)" at bounding box center [382, 289] width 429 height 62
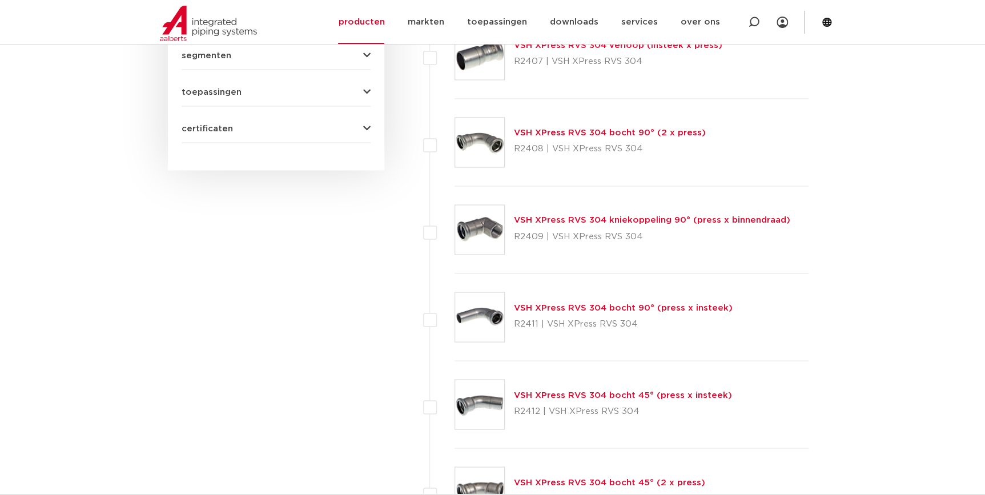
scroll to position [881, 0]
